Goal: Find specific page/section: Find specific page/section

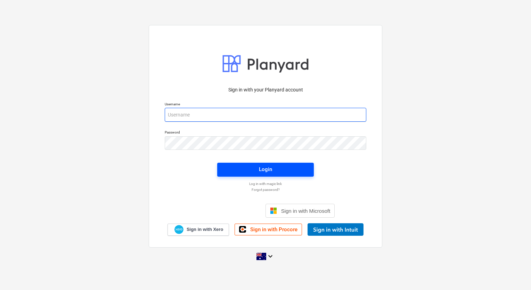
type input "[EMAIL_ADDRESS][DOMAIN_NAME]"
click at [259, 168] on div "Login" at bounding box center [265, 169] width 13 height 9
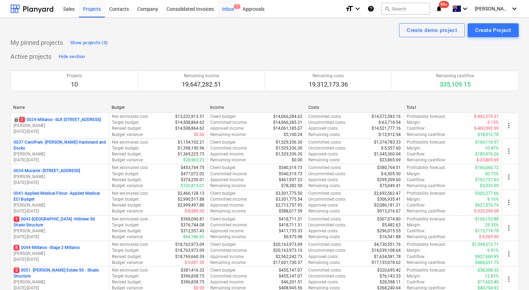
click at [227, 9] on div "Inbox 1" at bounding box center [228, 9] width 21 height 18
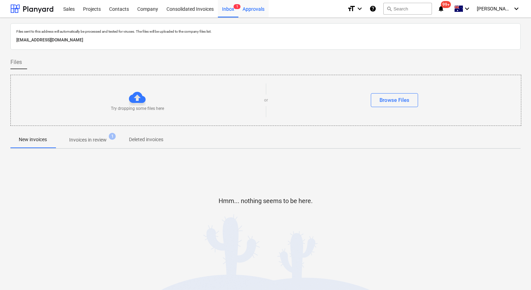
click at [252, 9] on div "Approvals" at bounding box center [254, 9] width 30 height 18
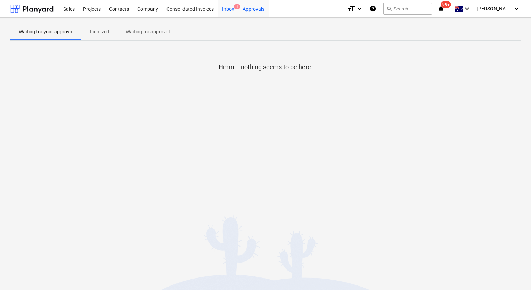
click at [228, 8] on div "Inbox 1" at bounding box center [228, 9] width 21 height 18
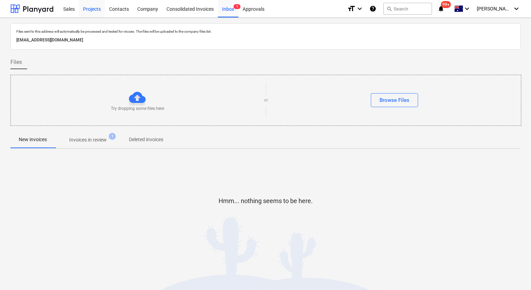
click at [90, 10] on div "Projects" at bounding box center [92, 9] width 26 height 18
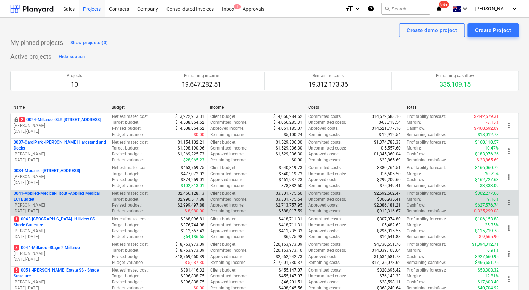
click at [43, 193] on p "0041-Applied-Medical-Fitout - Applied Medical ECI Budget" at bounding box center [60, 197] width 93 height 12
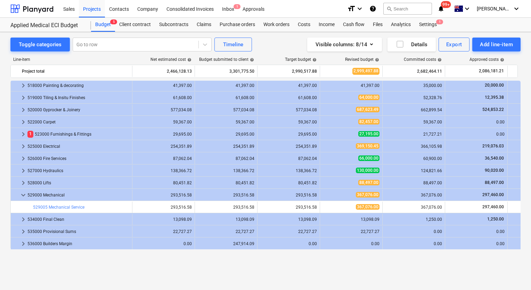
scroll to position [174, 0]
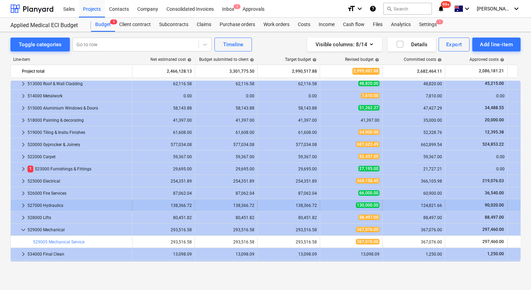
click at [50, 206] on div "527000 Hydraulics" at bounding box center [78, 205] width 102 height 11
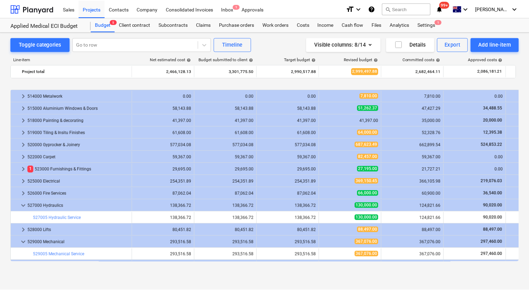
scroll to position [243, 0]
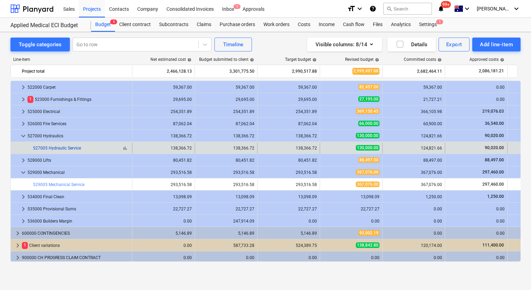
click at [74, 150] on link "527005 Hydraulic Service" at bounding box center [57, 148] width 48 height 5
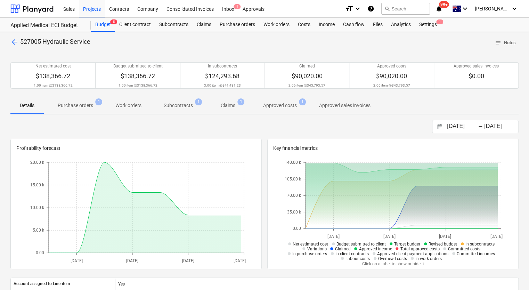
click at [181, 107] on p "Subcontracts" at bounding box center [178, 105] width 29 height 7
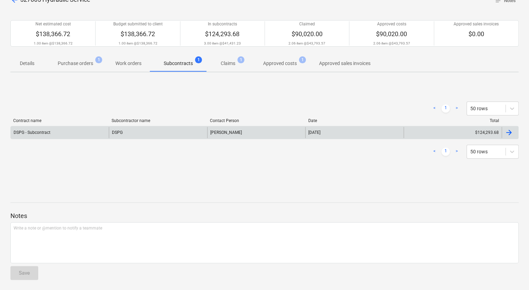
scroll to position [42, 0]
click at [43, 133] on div "DSPG - Subcontract" at bounding box center [32, 132] width 37 height 5
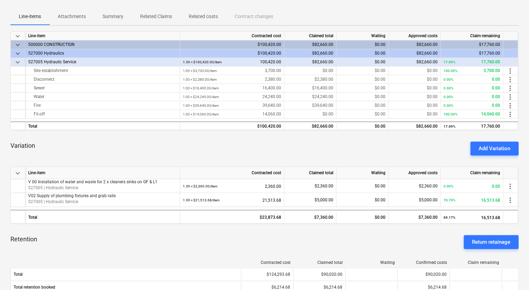
scroll to position [104, 0]
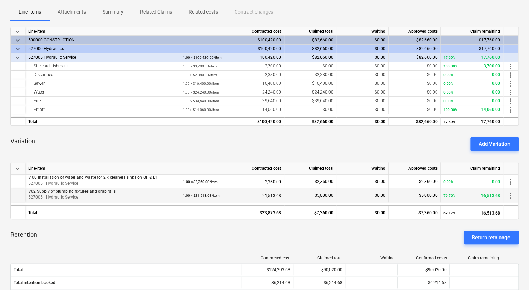
click at [94, 193] on p "V02 Supply of plumbing fixtures and grab rails" at bounding box center [102, 191] width 149 height 6
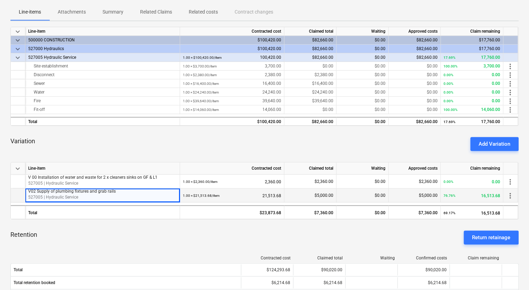
click at [296, 190] on div "$5,000.00" at bounding box center [310, 195] width 52 height 14
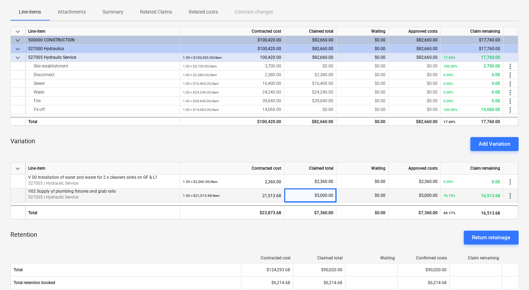
click at [53, 193] on p "V02 Supply of plumbing fixtures and grab rails" at bounding box center [102, 191] width 149 height 6
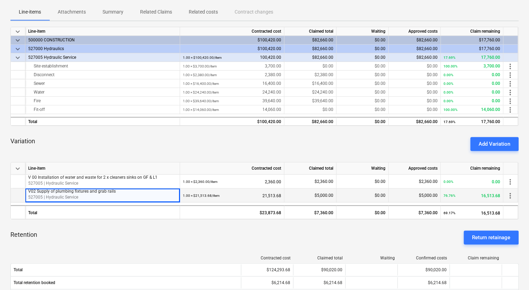
click at [90, 198] on p "527005 | Hydraulic Service" at bounding box center [102, 197] width 149 height 6
